Goal: Navigation & Orientation: Find specific page/section

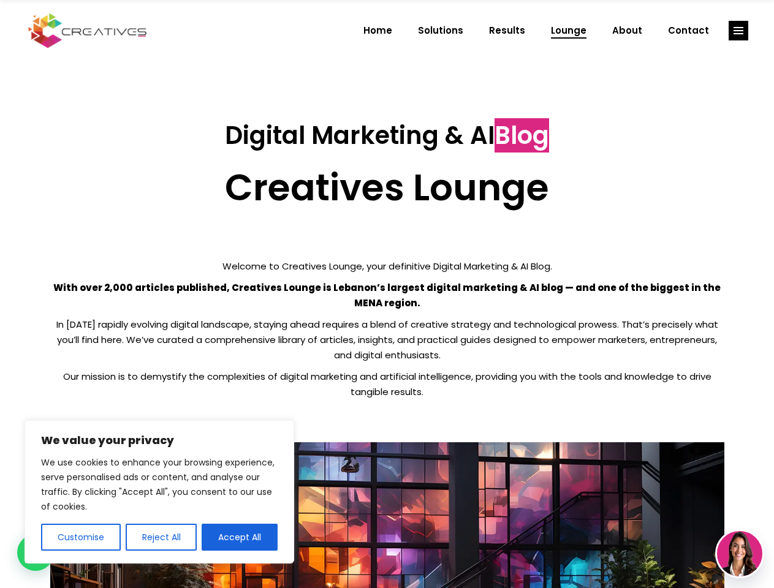
click at [386, 294] on p "With over 2,000 articles published, Creatives Lounge is Lebanon’s largest digit…" at bounding box center [387, 295] width 674 height 31
click at [80, 537] on button "Customise" at bounding box center [81, 537] width 80 height 27
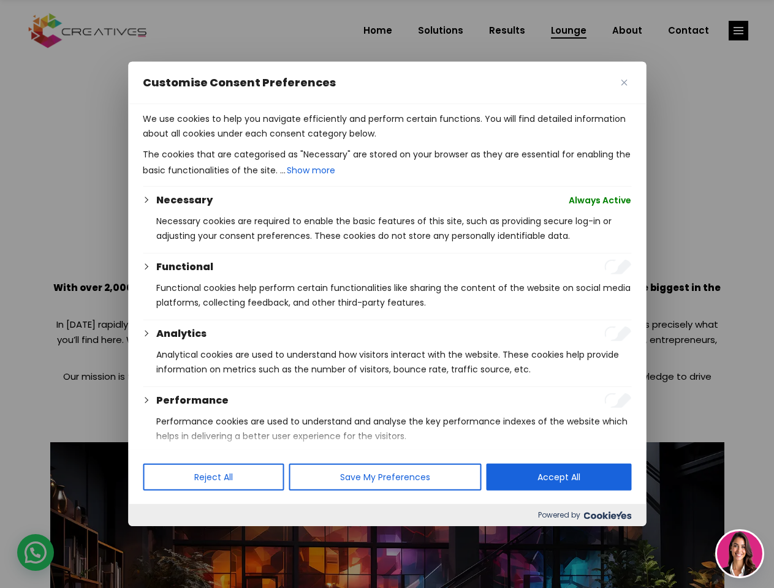
click at [160, 537] on div at bounding box center [387, 294] width 774 height 588
click at [239, 141] on p "We use cookies to help you navigate efficiently and perform certain functions. …" at bounding box center [387, 125] width 488 height 29
click at [738, 31] on div at bounding box center [387, 294] width 774 height 588
click at [739, 554] on img at bounding box center [739, 553] width 45 height 45
